Goal: Task Accomplishment & Management: Complete application form

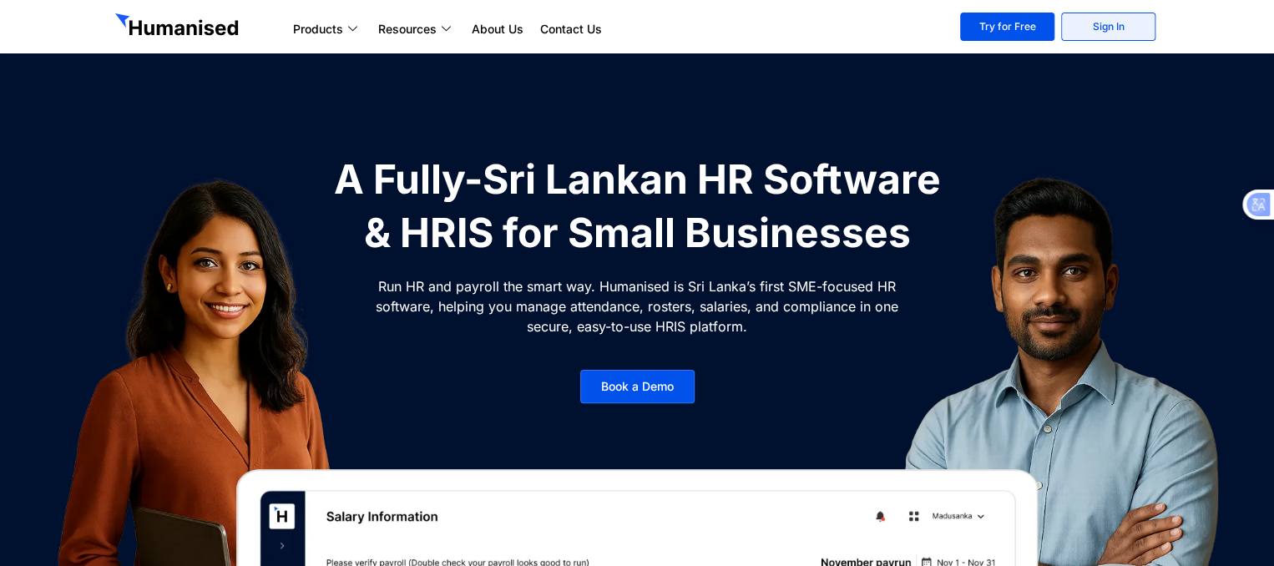
click at [1123, 14] on link "Sign In" at bounding box center [1108, 27] width 94 height 28
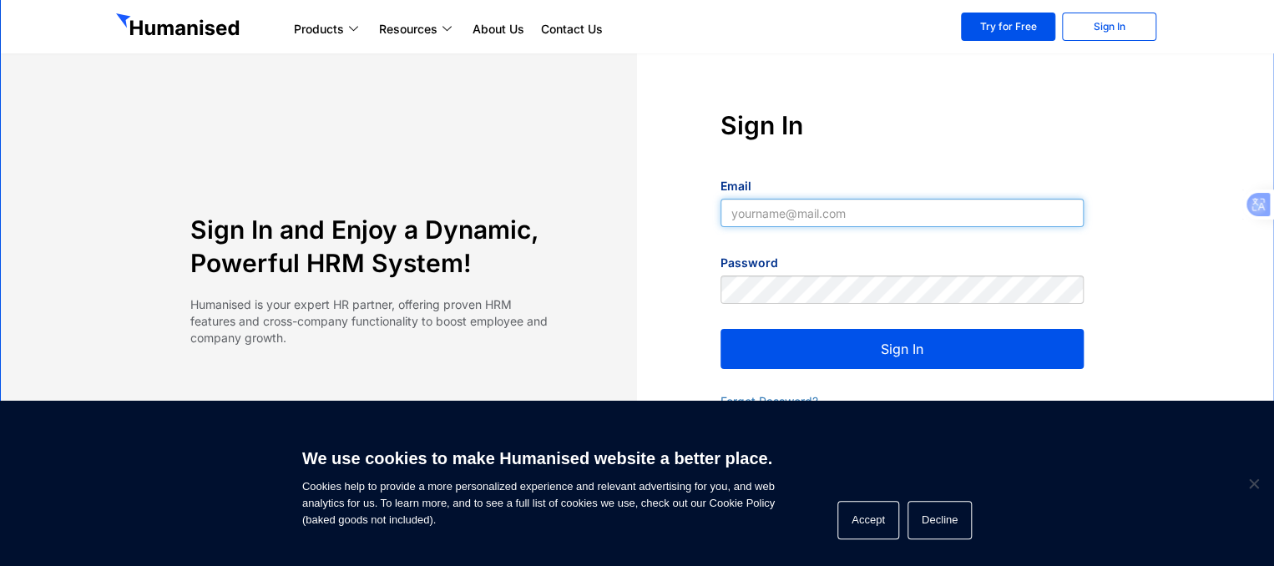
type input "[EMAIL_ADDRESS][DOMAIN_NAME]"
click at [1031, 361] on button "Sign In" at bounding box center [901, 349] width 363 height 40
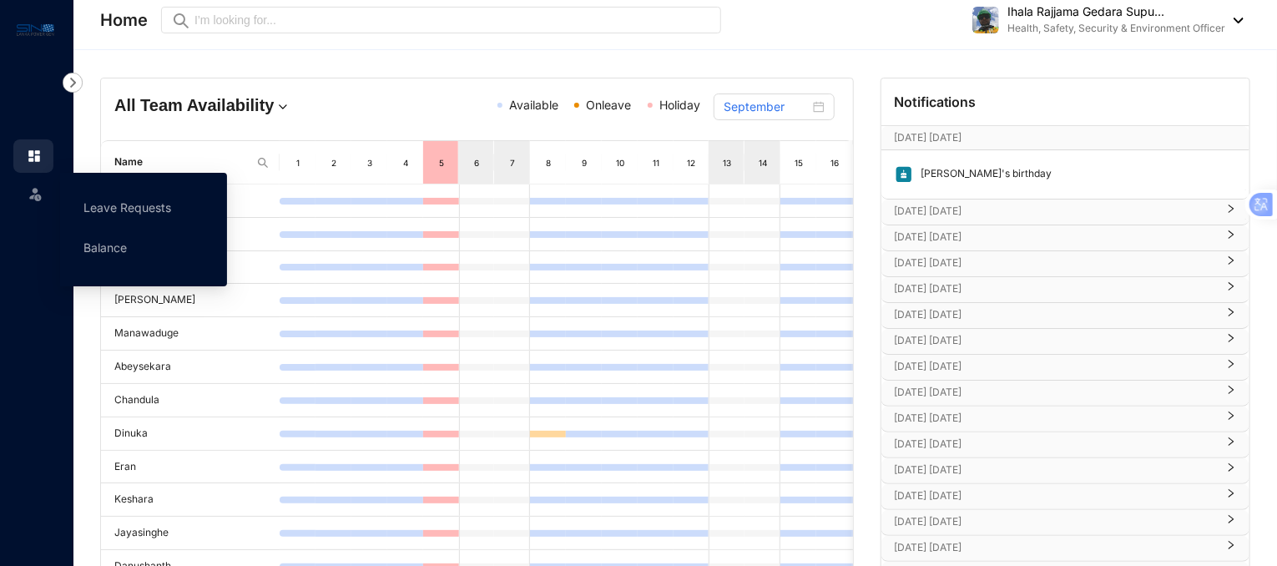
click at [36, 204] on span at bounding box center [35, 192] width 17 height 33
click at [114, 213] on link "Leave Requests" at bounding box center [127, 207] width 88 height 14
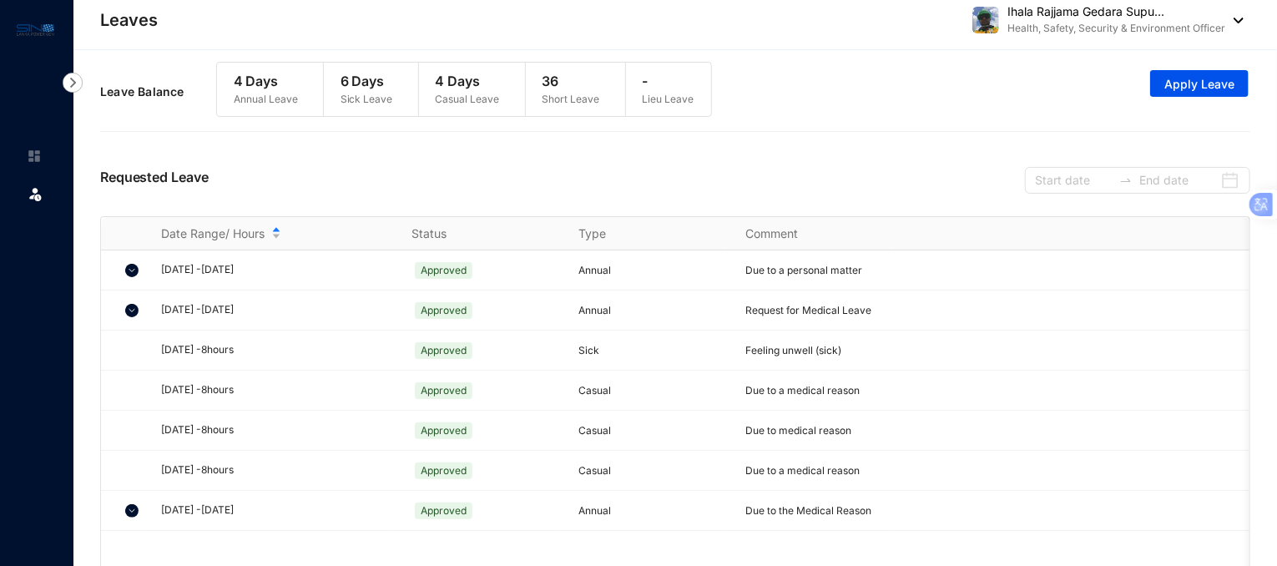
click at [576, 75] on p "36" at bounding box center [572, 81] width 58 height 20
click at [1194, 88] on span "Apply Leave" at bounding box center [1199, 84] width 70 height 17
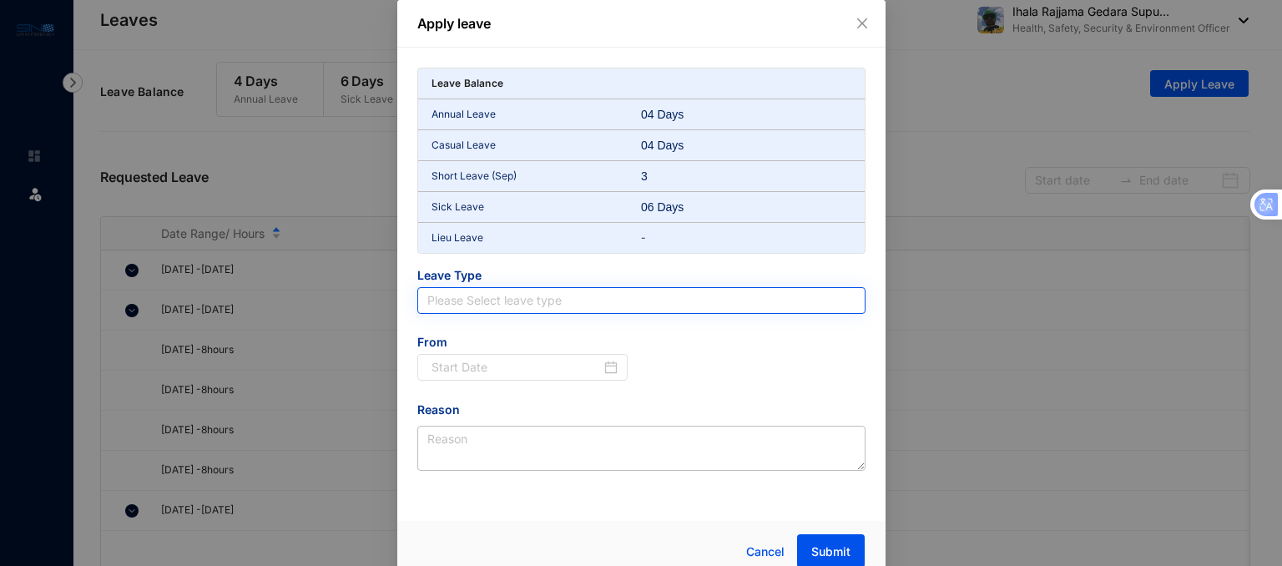
click at [631, 296] on input "search" at bounding box center [641, 300] width 428 height 25
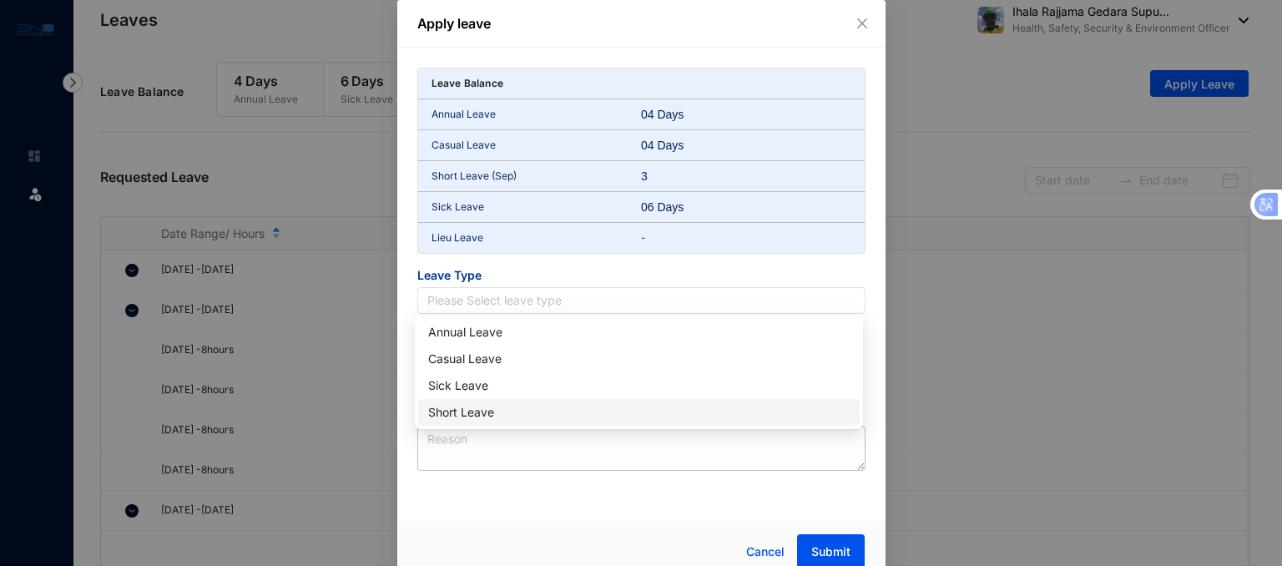
click at [484, 416] on div "Short Leave" at bounding box center [638, 412] width 421 height 18
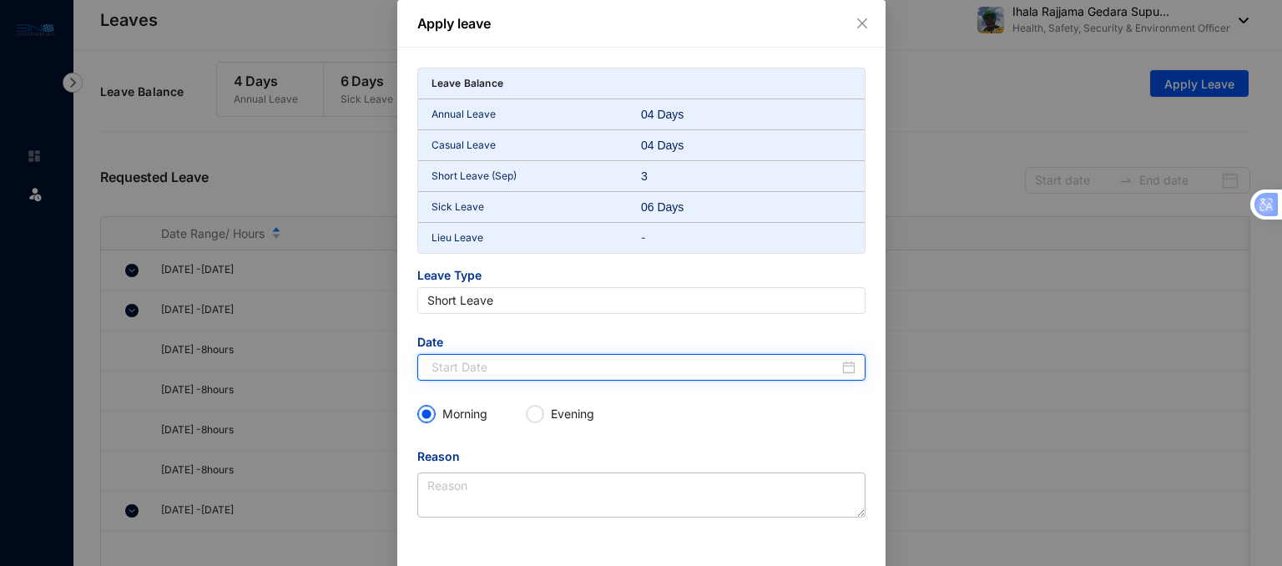
click at [517, 358] on input at bounding box center [635, 367] width 407 height 18
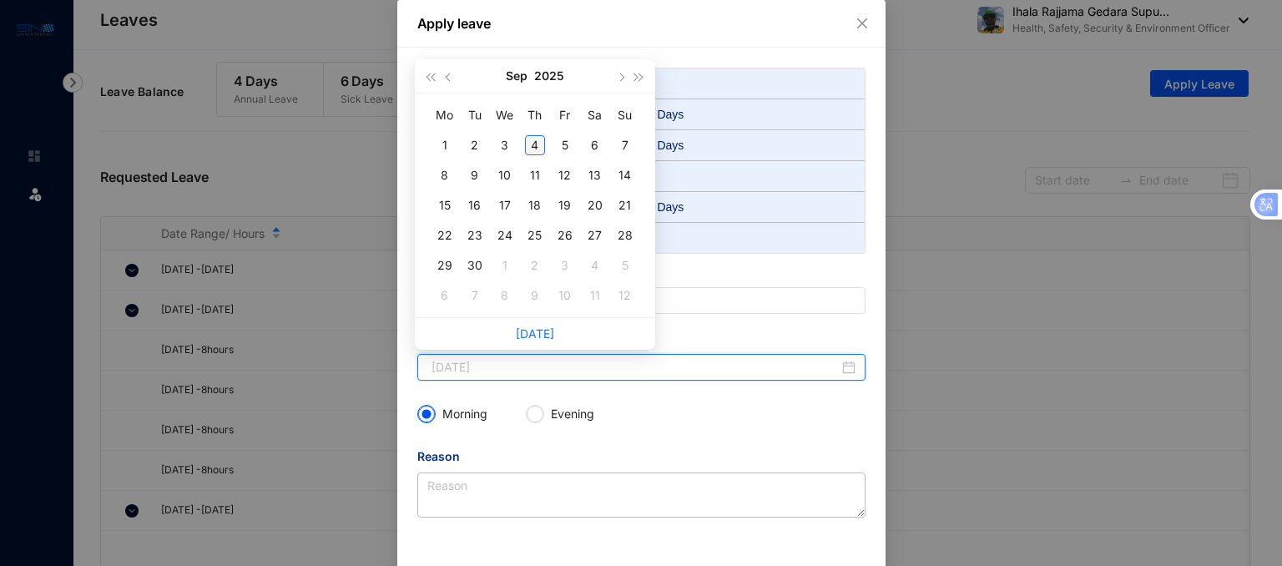
type input "2025-09-04"
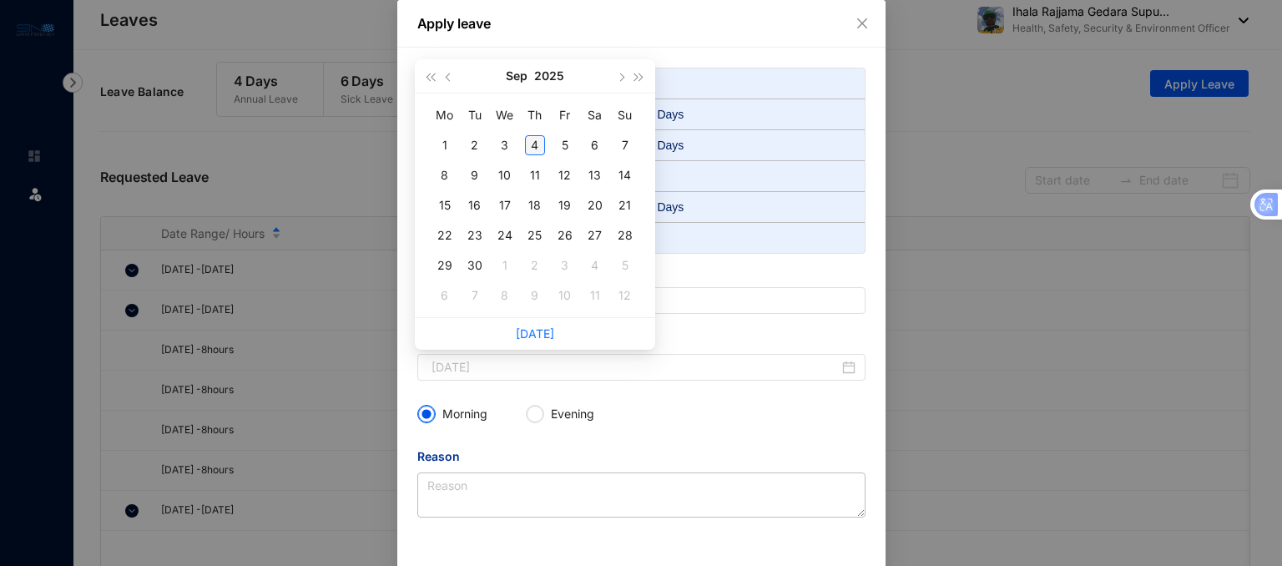
click at [535, 146] on div "4" at bounding box center [535, 145] width 20 height 20
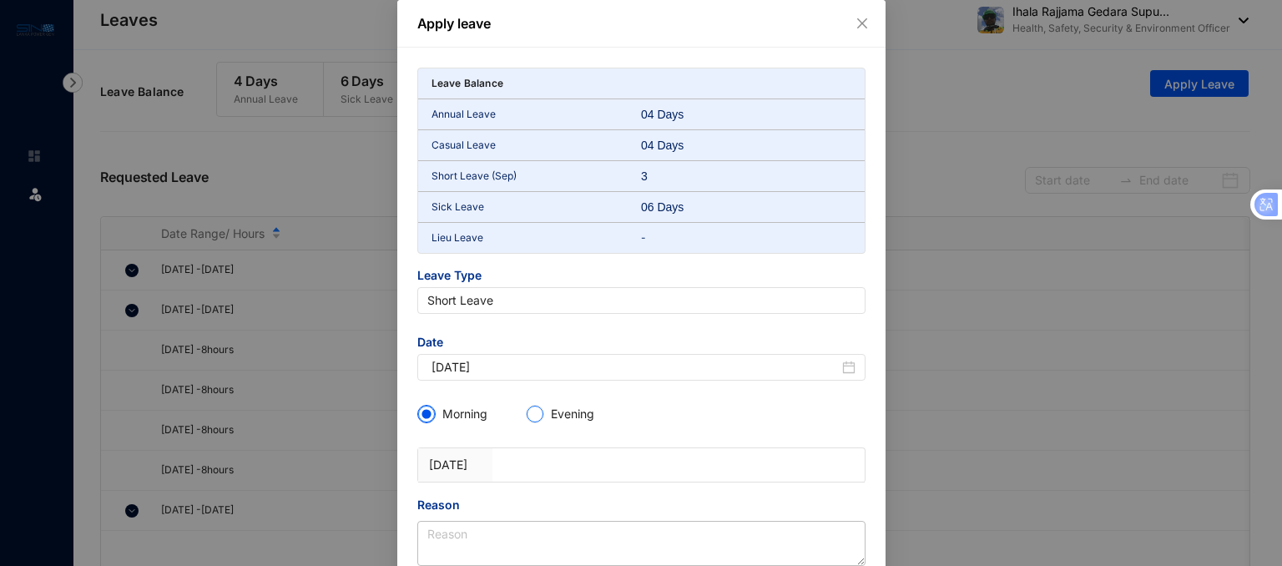
click at [536, 411] on input "Evening" at bounding box center [535, 414] width 17 height 17
radio input "true"
radio input "false"
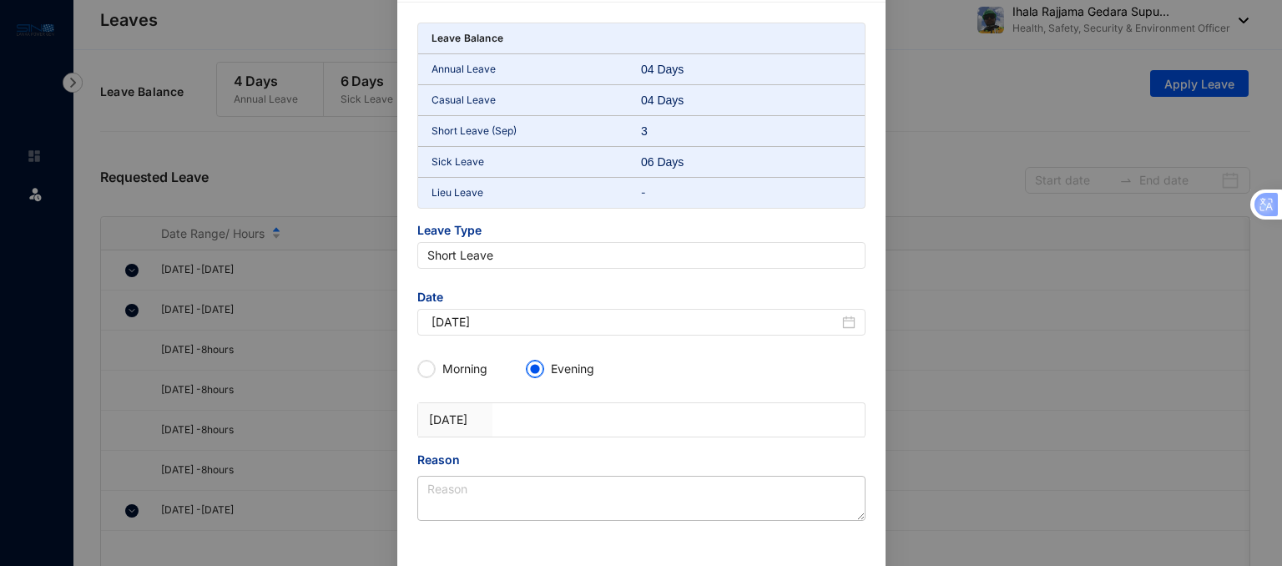
scroll to position [77, 0]
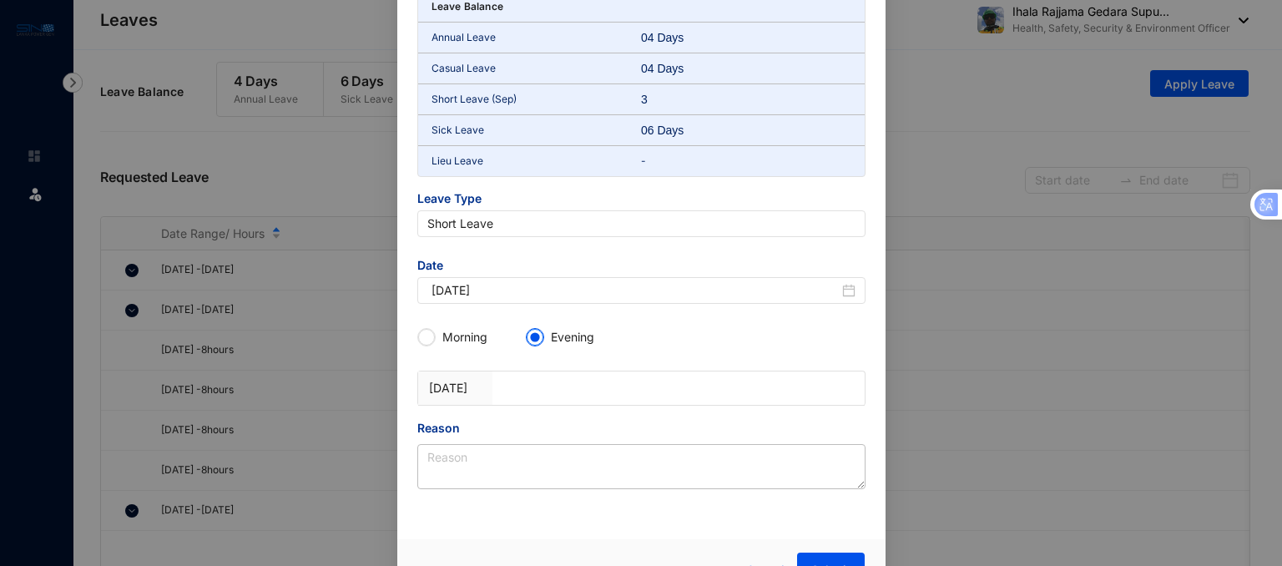
click at [585, 401] on div at bounding box center [604, 387] width 186 height 33
click at [593, 385] on div at bounding box center [604, 379] width 186 height 17
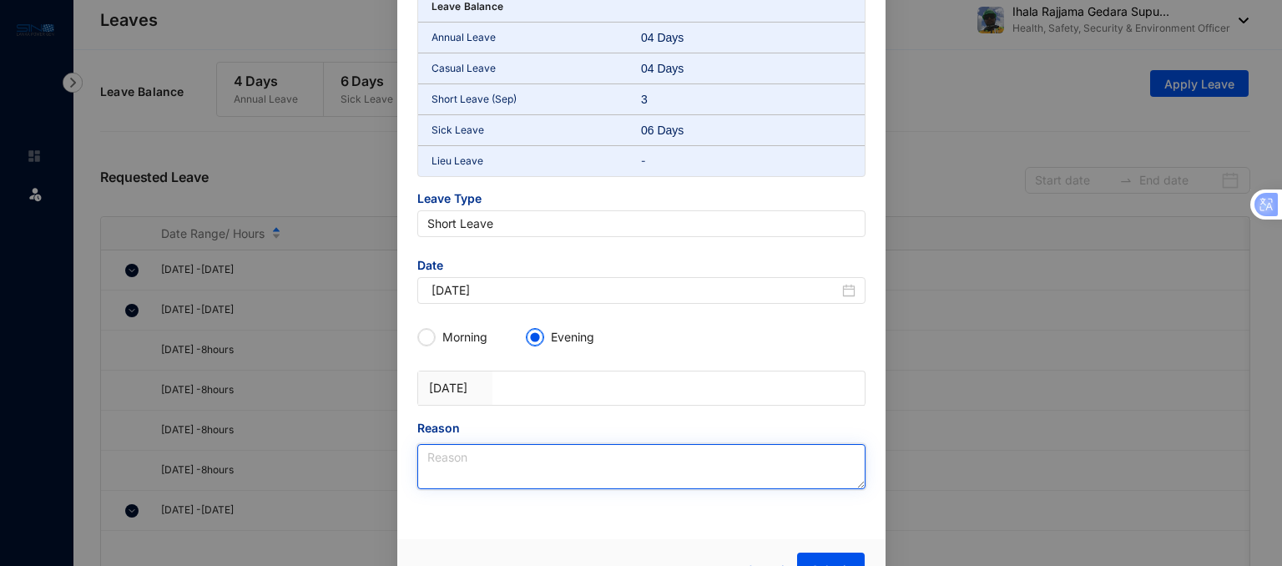
click at [510, 463] on textarea "Reason" at bounding box center [641, 466] width 448 height 45
type textarea "P"
type textarea "Due to a personal reason"
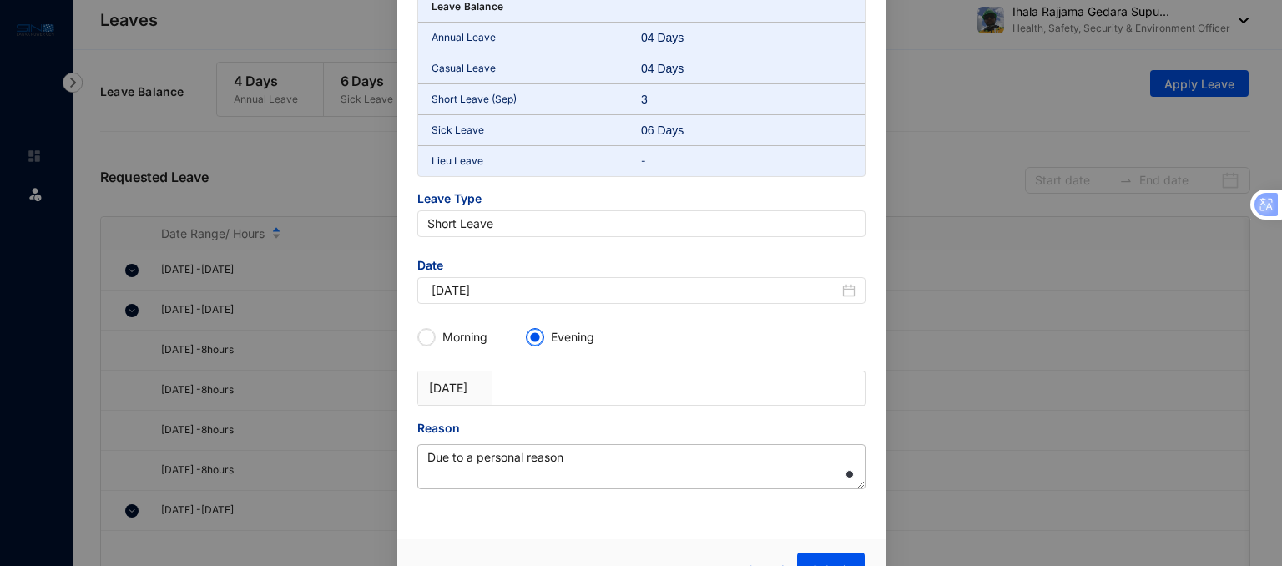
click at [791, 522] on div "Leave Balance Annual Leave 04 Days Casual Leave 04 Days Short Leave (Sep) 3 Sic…" at bounding box center [641, 250] width 488 height 558
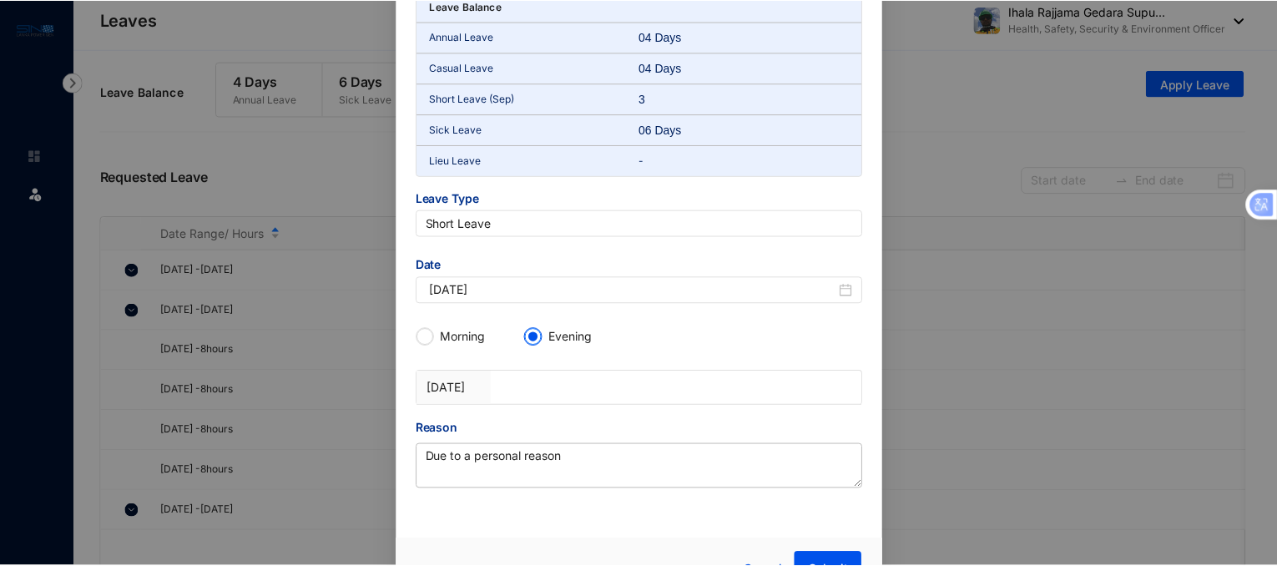
scroll to position [110, 0]
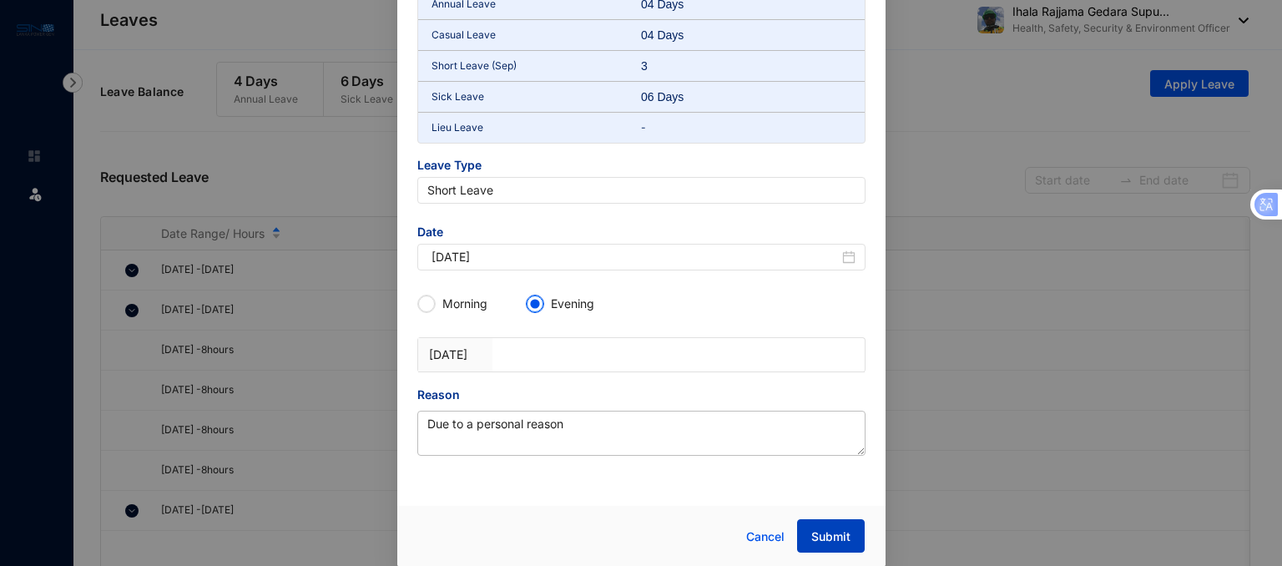
click at [825, 523] on button "Submit" at bounding box center [831, 535] width 68 height 33
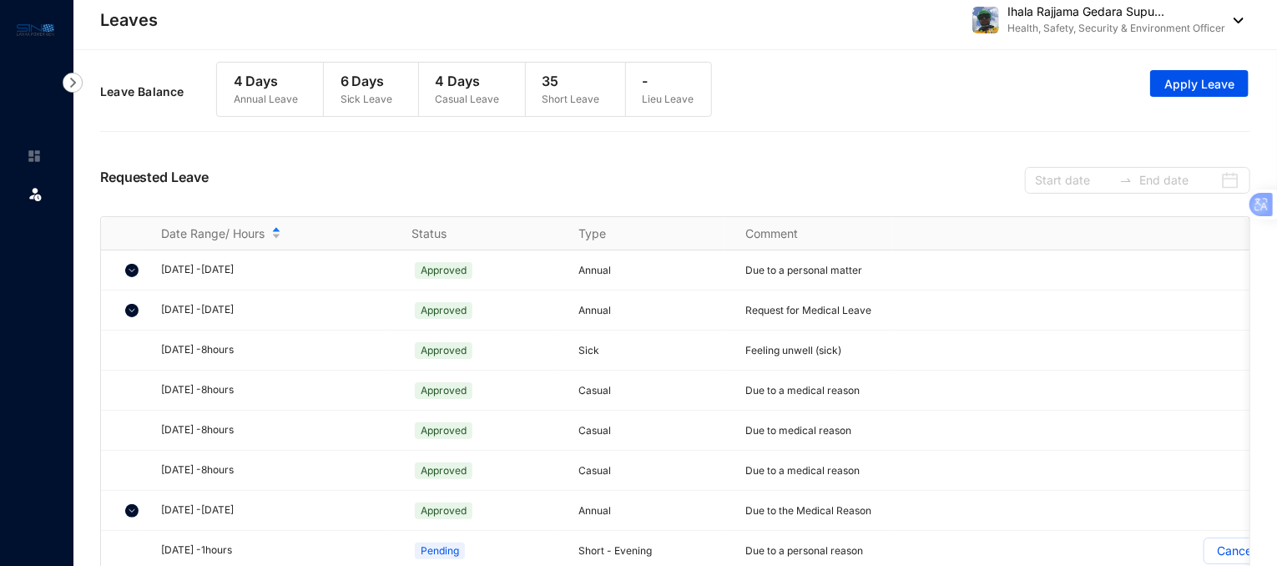
scroll to position [8, 0]
